Goal: Task Accomplishment & Management: Manage account settings

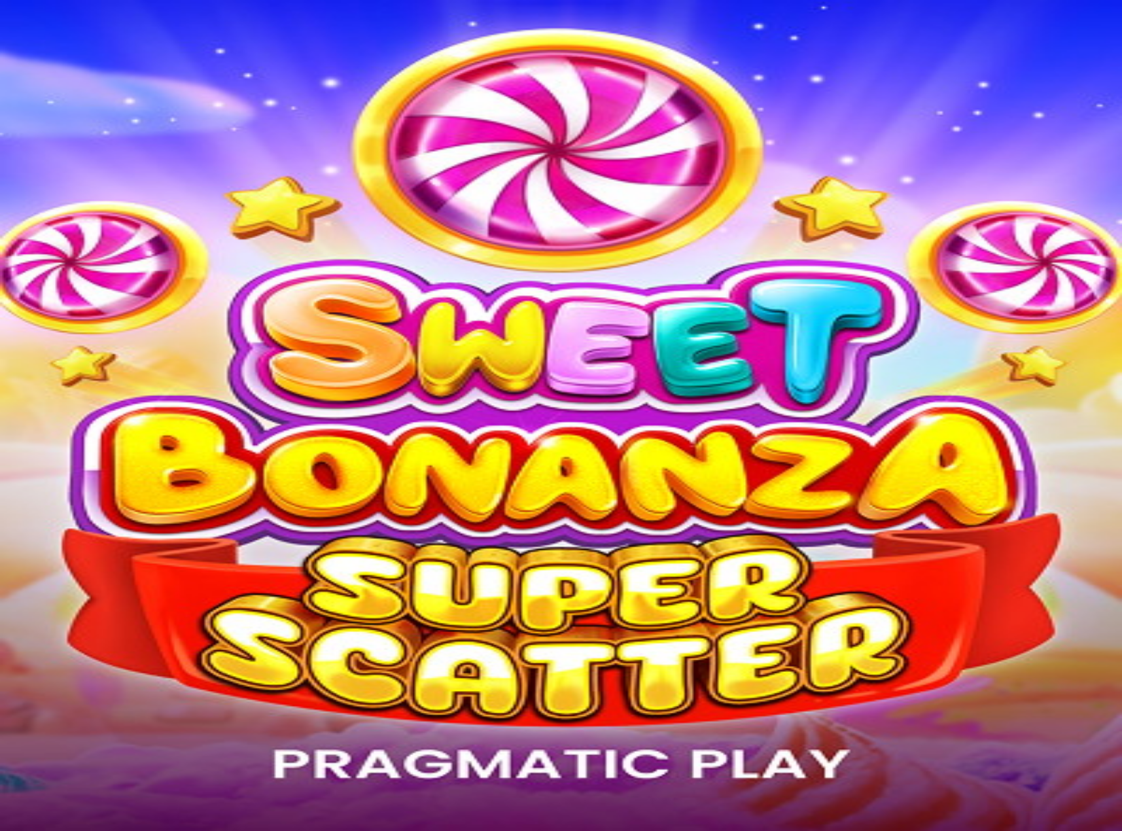
drag, startPoint x: 0, startPoint y: 0, endPoint x: 71, endPoint y: 141, distance: 157.7
click at [71, 52] on span "Log in" at bounding box center [69, 48] width 24 height 10
type input "**********"
click at [98, 190] on input "**********" at bounding box center [51, 196] width 93 height 13
click at [40, 264] on button "Log In" at bounding box center [22, 271] width 35 height 14
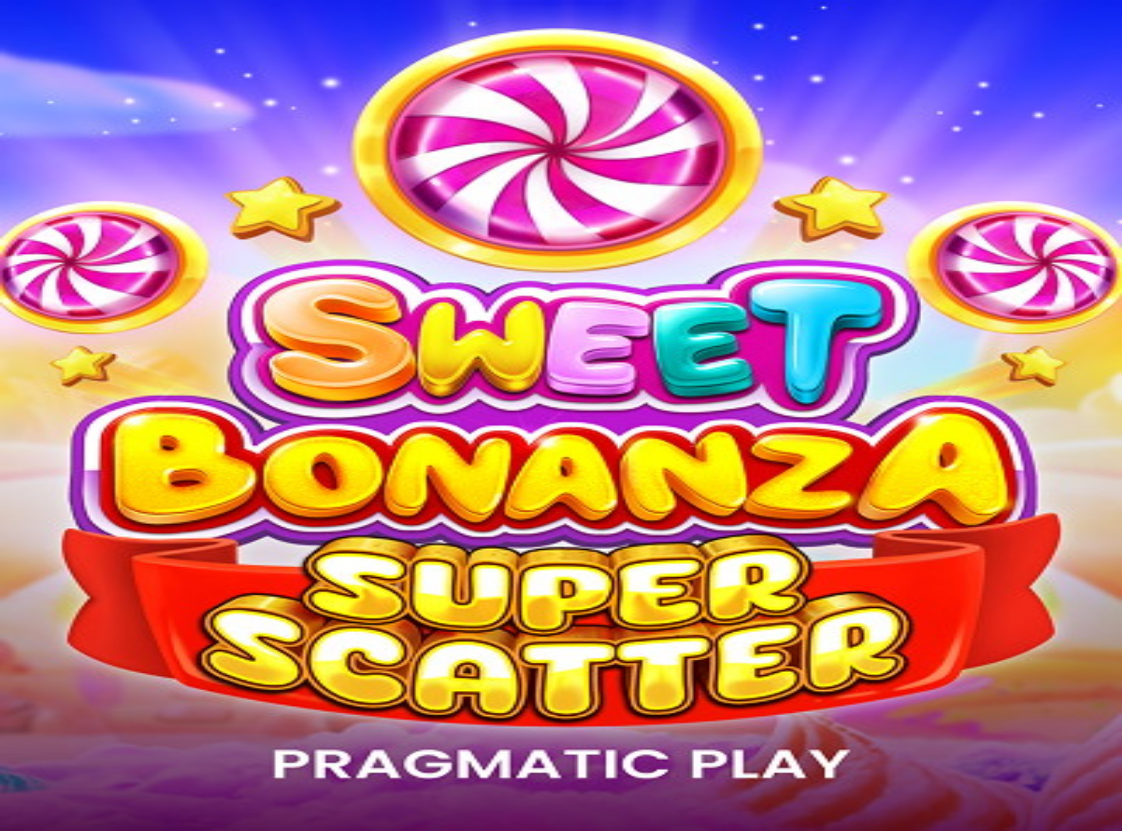
click at [238, 141] on img "Primary" at bounding box center [261, 118] width 46 height 46
click at [10, 343] on span "chevron-left icon" at bounding box center [10, 343] width 0 height 0
click at [109, 527] on span "Details" at bounding box center [95, 532] width 27 height 10
click at [10, 343] on span "chevron-left icon" at bounding box center [10, 343] width 0 height 0
click at [61, 217] on span "Promotions" at bounding box center [55, 211] width 48 height 11
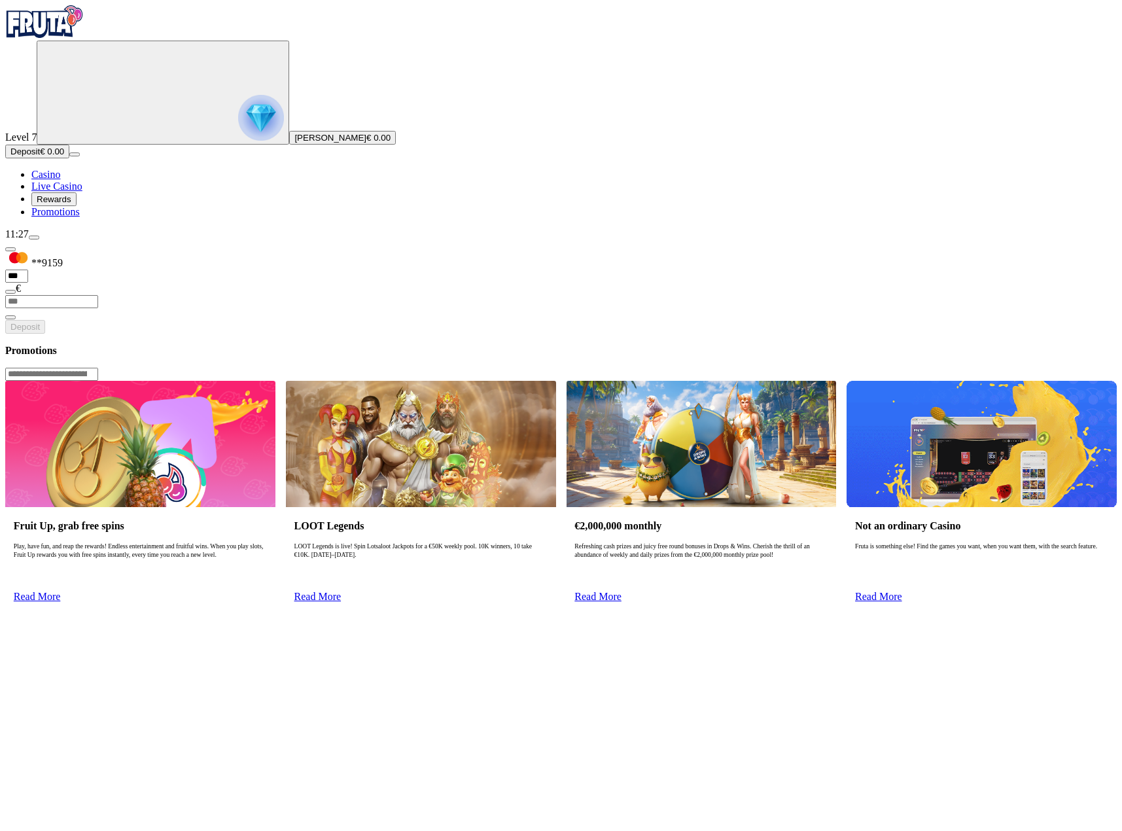
click at [75, 38] on img "Primary" at bounding box center [44, 21] width 78 height 33
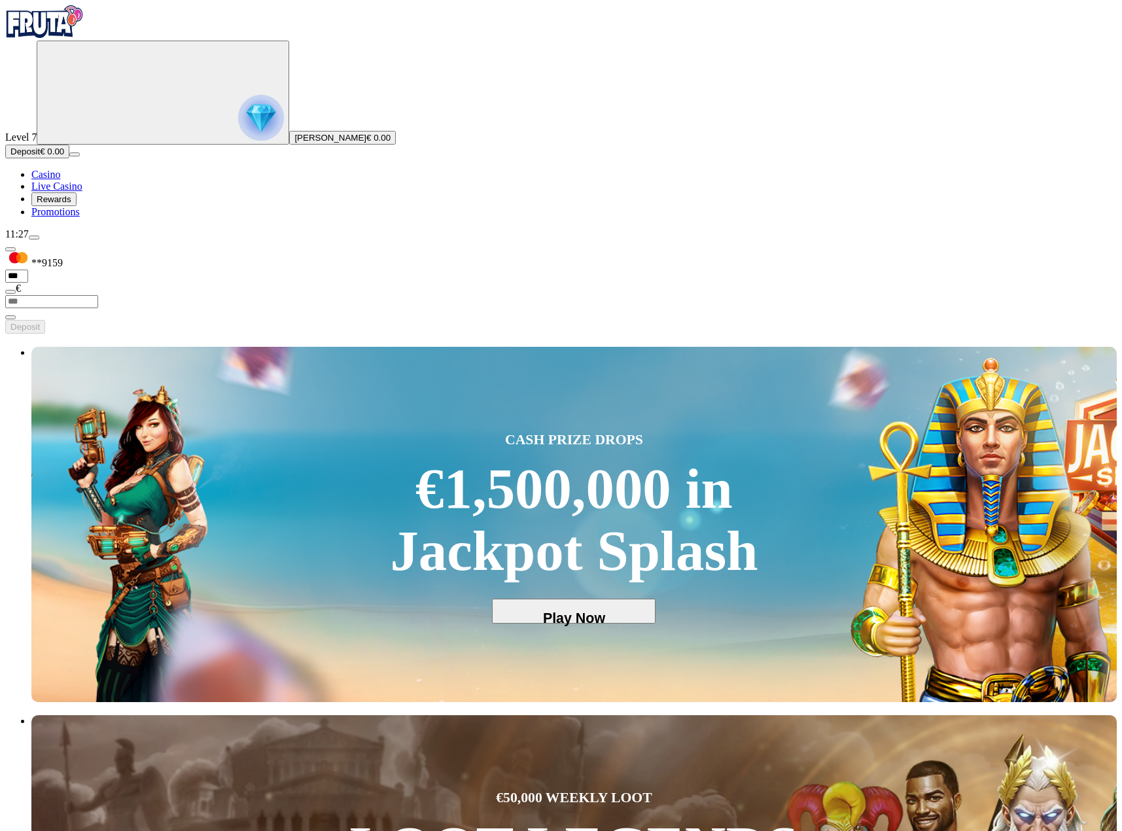
click at [75, 217] on span "Promotions" at bounding box center [55, 211] width 48 height 11
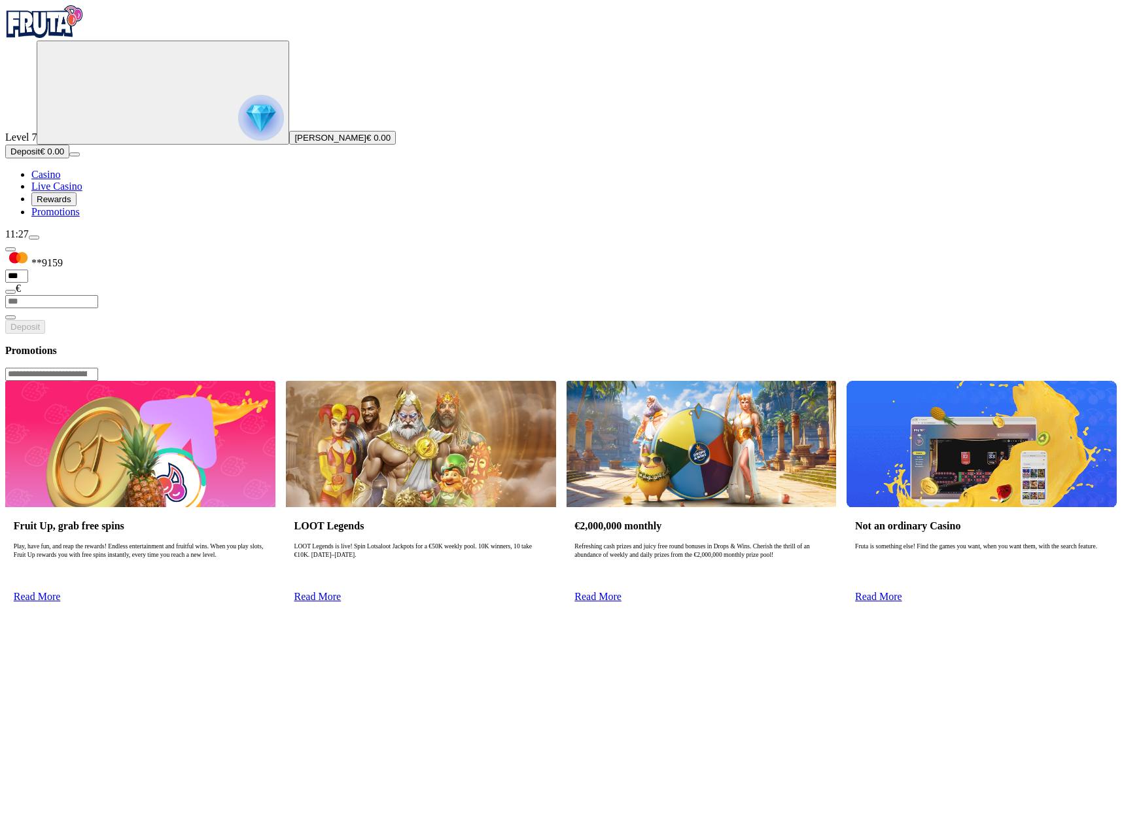
click at [71, 204] on span "Rewards" at bounding box center [54, 199] width 35 height 10
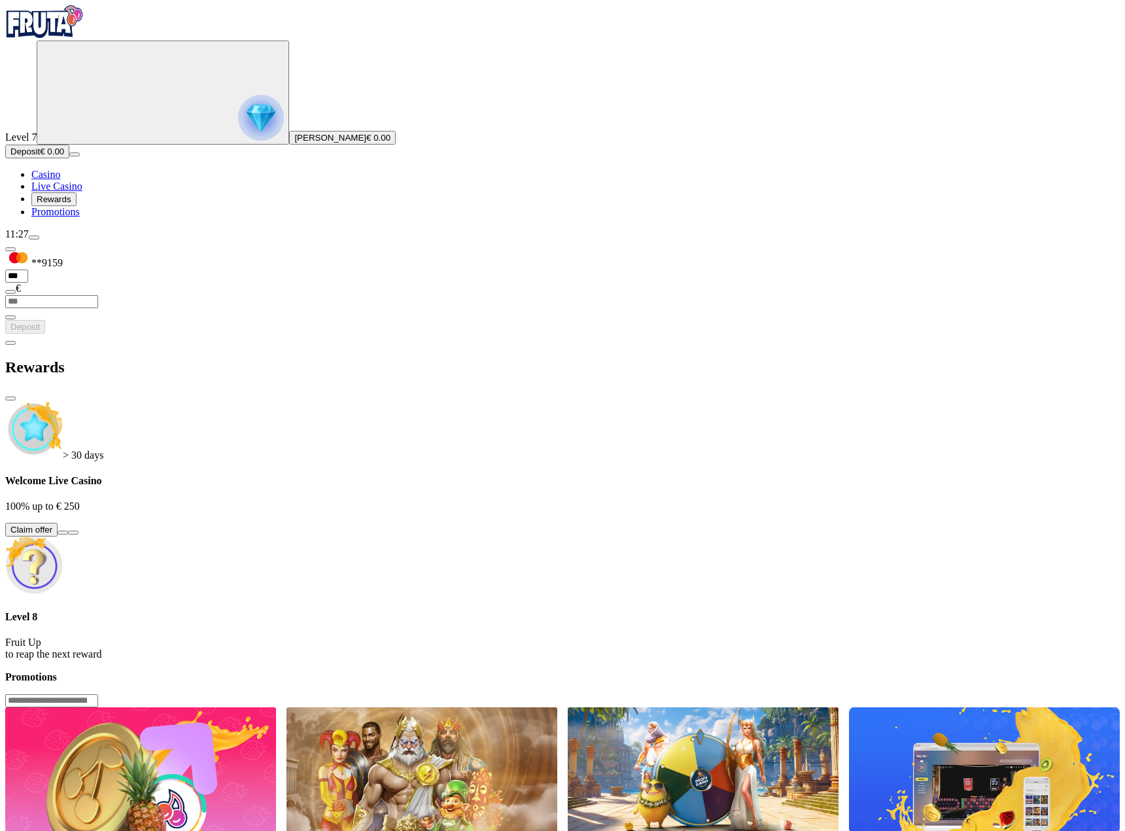
click at [40, 156] on span "Deposit" at bounding box center [24, 152] width 29 height 10
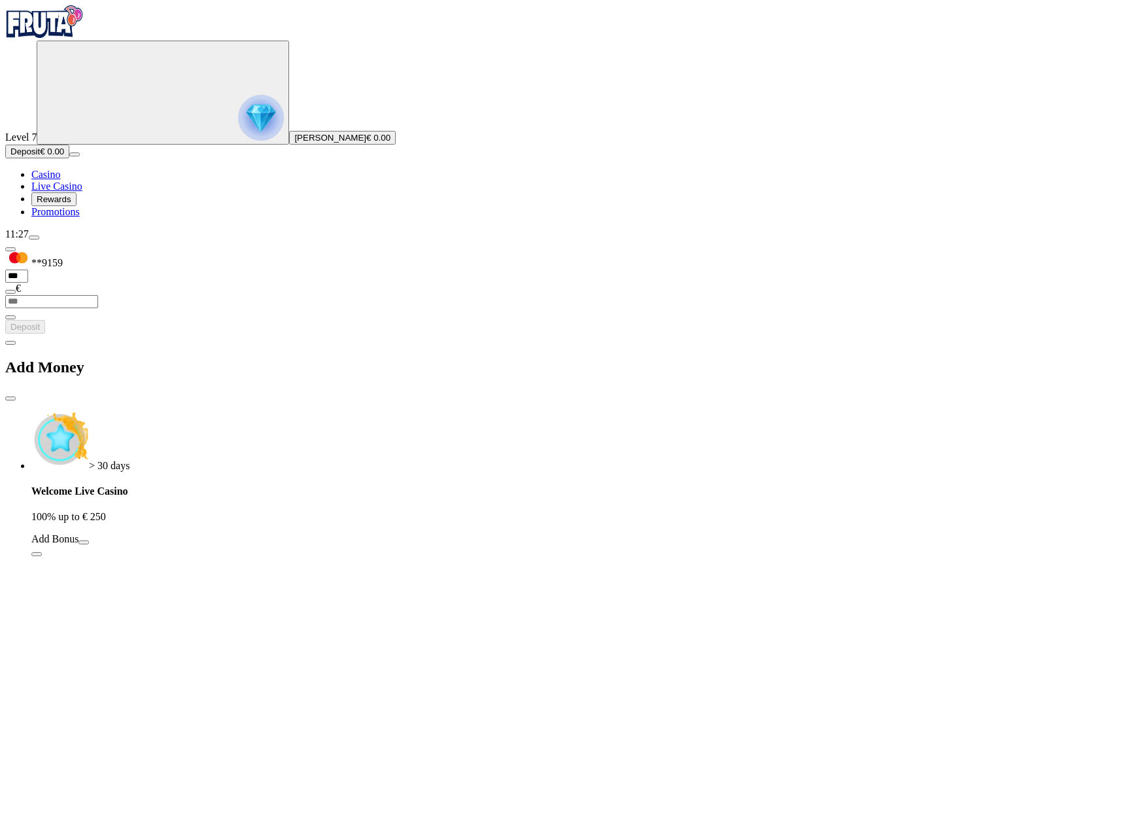
click at [37, 554] on span "info icon" at bounding box center [37, 554] width 0 height 0
click at [10, 398] on span "close icon" at bounding box center [10, 398] width 0 height 0
